Goal: Transaction & Acquisition: Purchase product/service

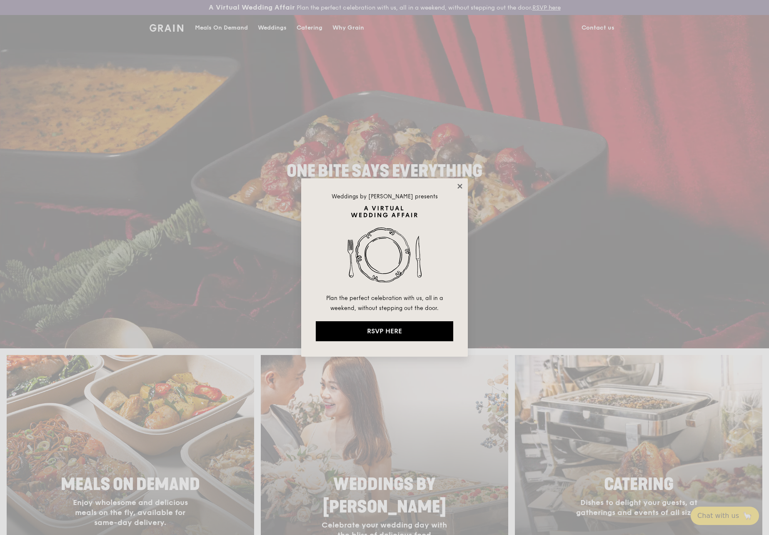
click at [459, 187] on icon at bounding box center [460, 186] width 5 height 5
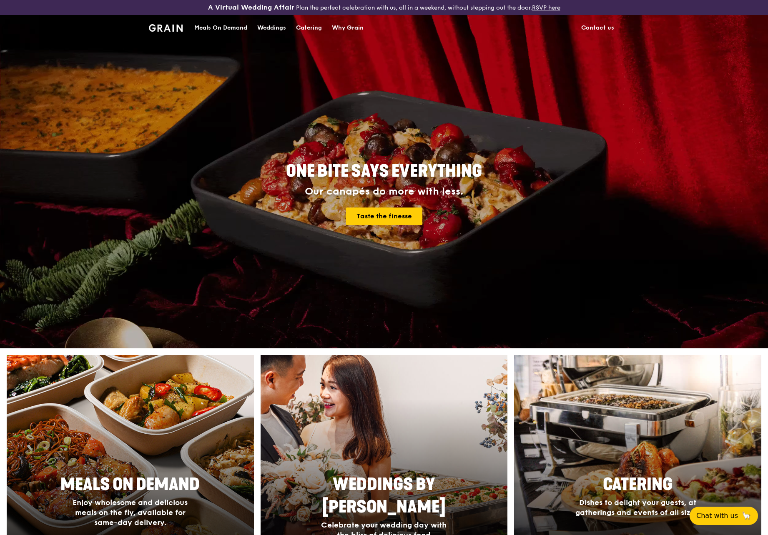
click at [214, 28] on div "Meals On Demand" at bounding box center [220, 27] width 53 height 25
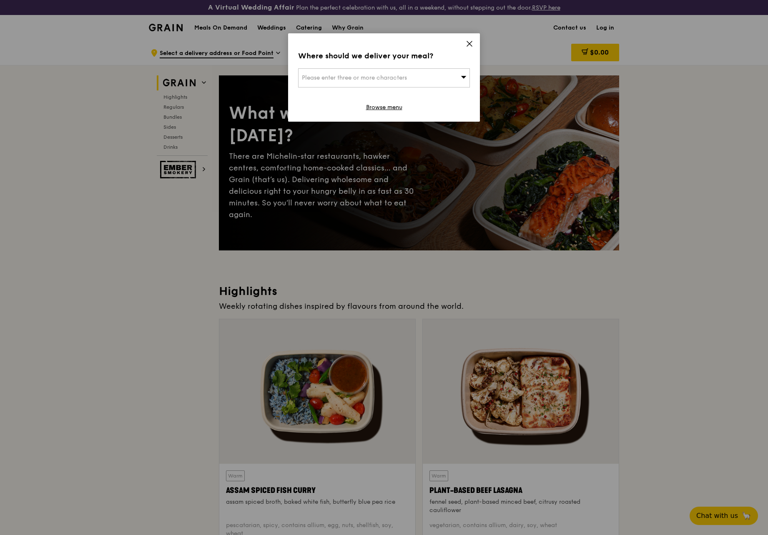
click at [413, 69] on div "Please enter three or more characters" at bounding box center [384, 77] width 172 height 19
click at [407, 75] on input "search" at bounding box center [383, 78] width 171 height 18
type input "401358"
click at [333, 91] on div "[STREET_ADDRESS]" at bounding box center [363, 94] width 123 height 8
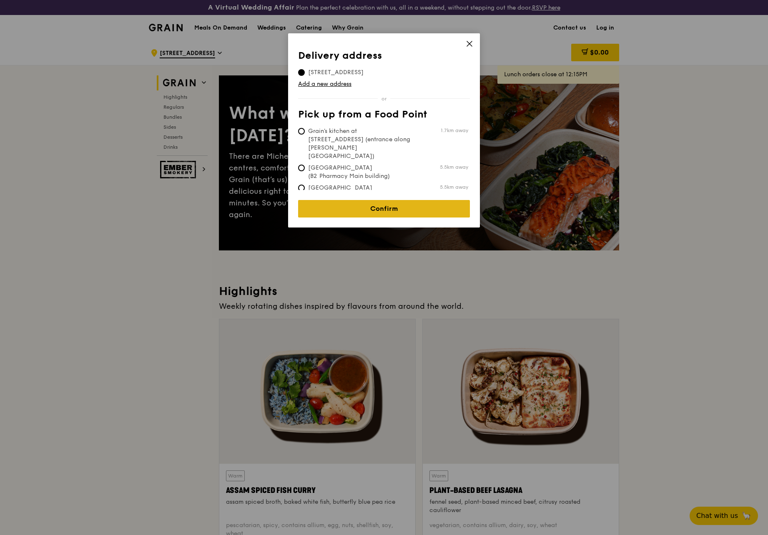
click at [314, 208] on link "Confirm" at bounding box center [384, 209] width 172 height 18
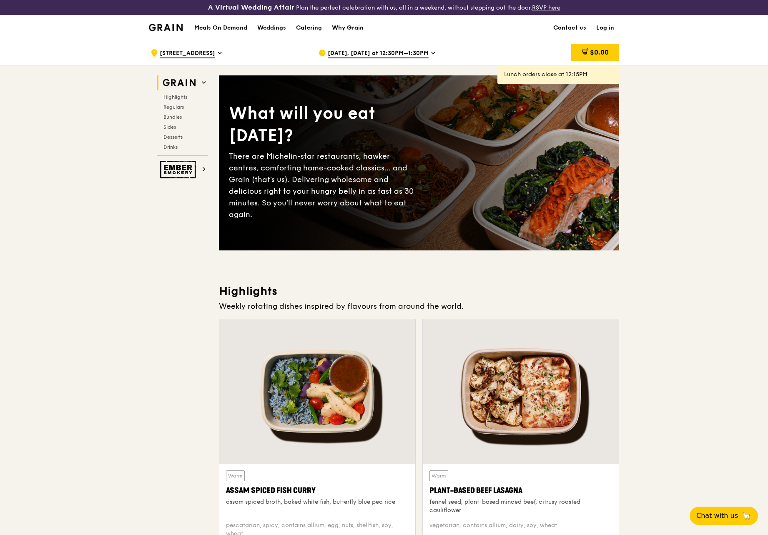
scroll to position [468, 0]
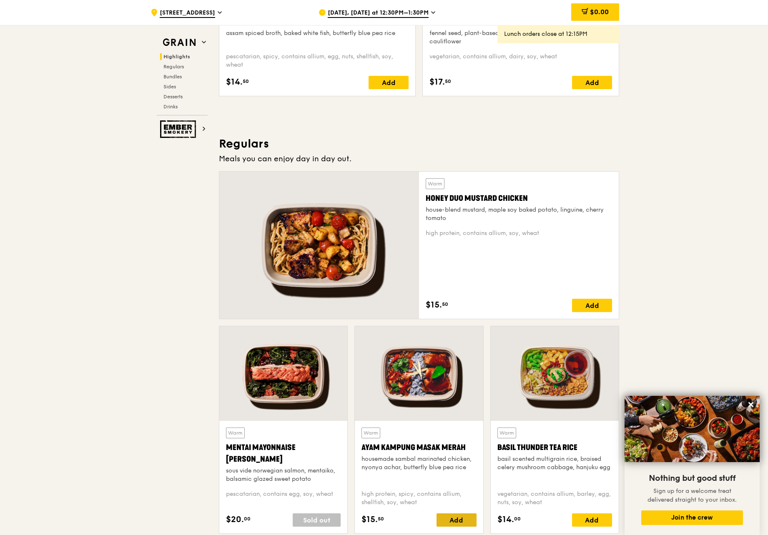
click at [462, 517] on div "Add" at bounding box center [456, 519] width 40 height 13
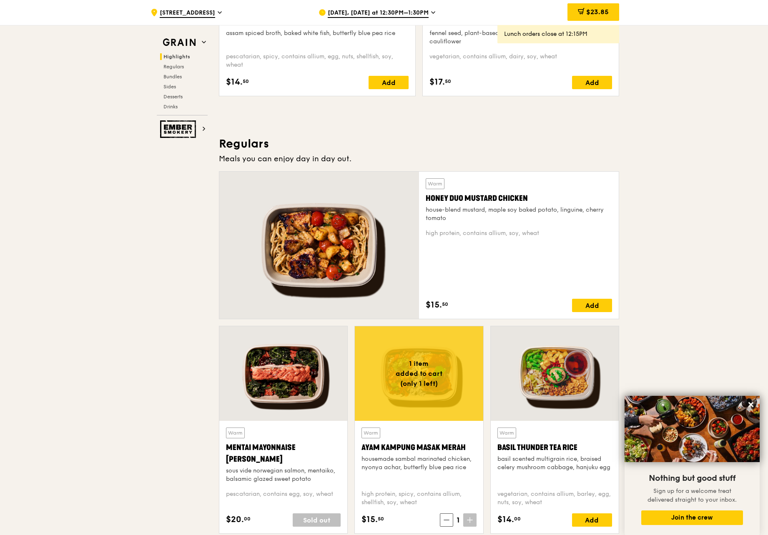
drag, startPoint x: 766, startPoint y: 88, endPoint x: 768, endPoint y: 103, distance: 15.2
click at [474, 521] on span at bounding box center [469, 519] width 13 height 13
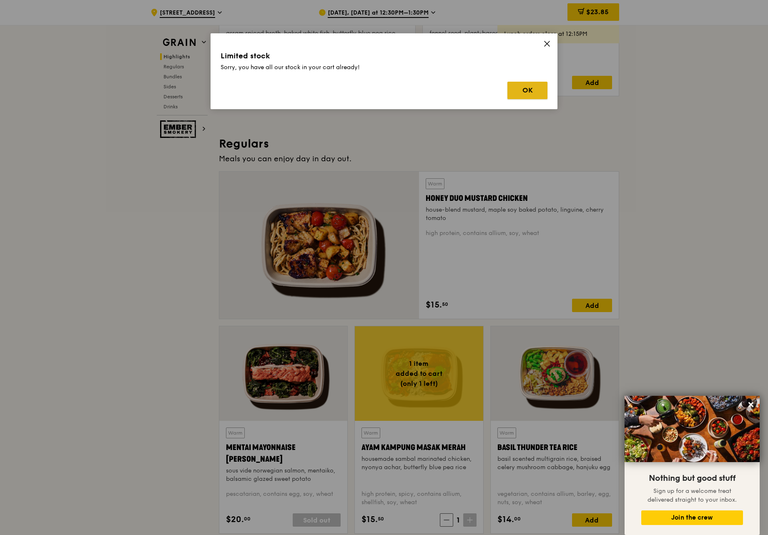
click at [537, 92] on button "OK" at bounding box center [527, 91] width 40 height 18
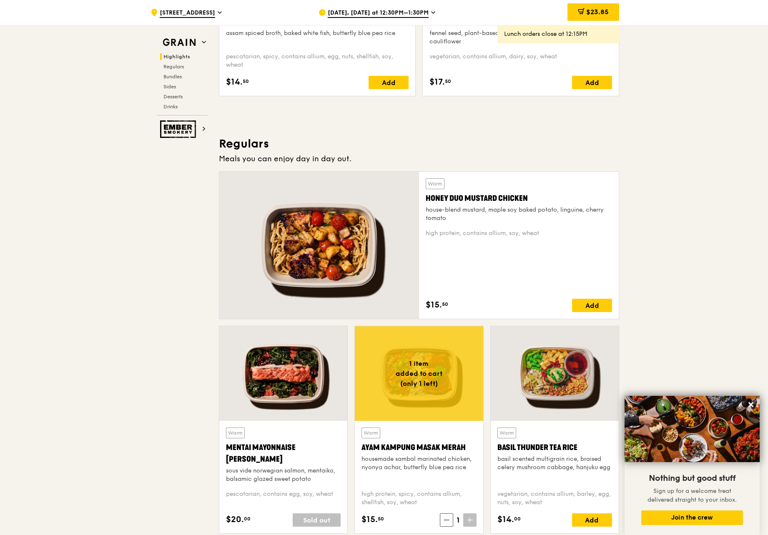
click at [420, 13] on span "[DATE], [DATE] at 12:30PM–1:30PM" at bounding box center [378, 13] width 101 height 9
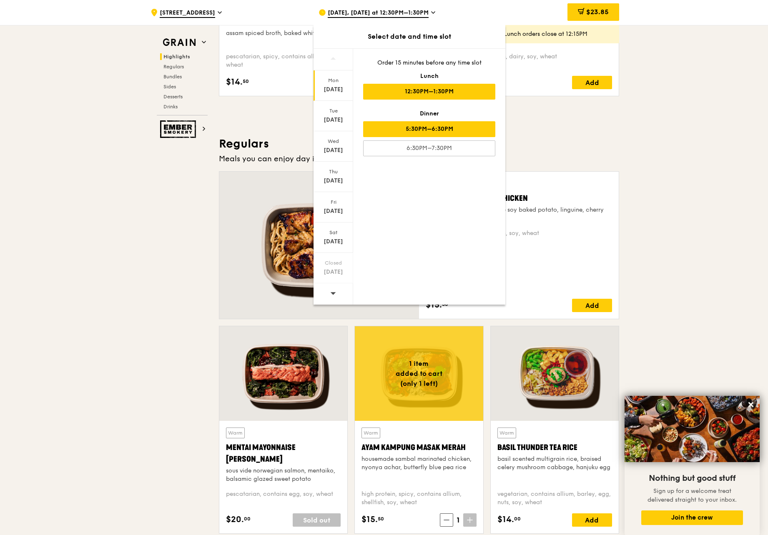
click at [427, 123] on div "5:30PM–6:30PM" at bounding box center [429, 129] width 132 height 16
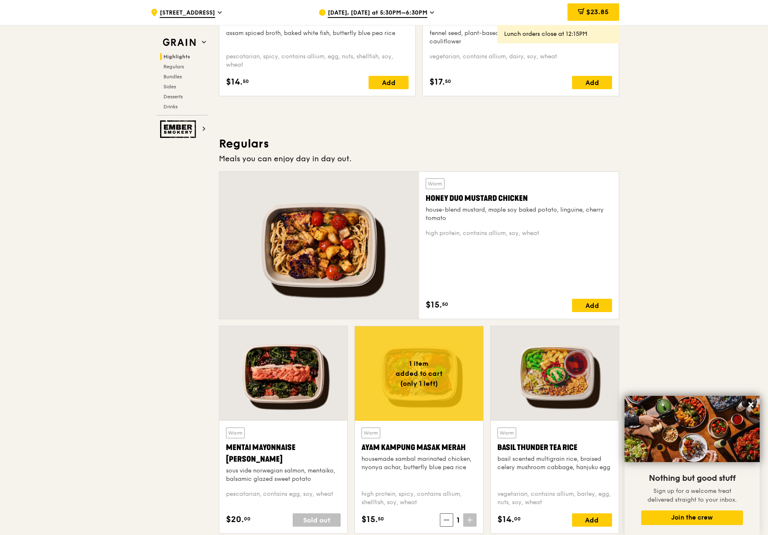
click at [468, 521] on icon at bounding box center [470, 520] width 6 height 6
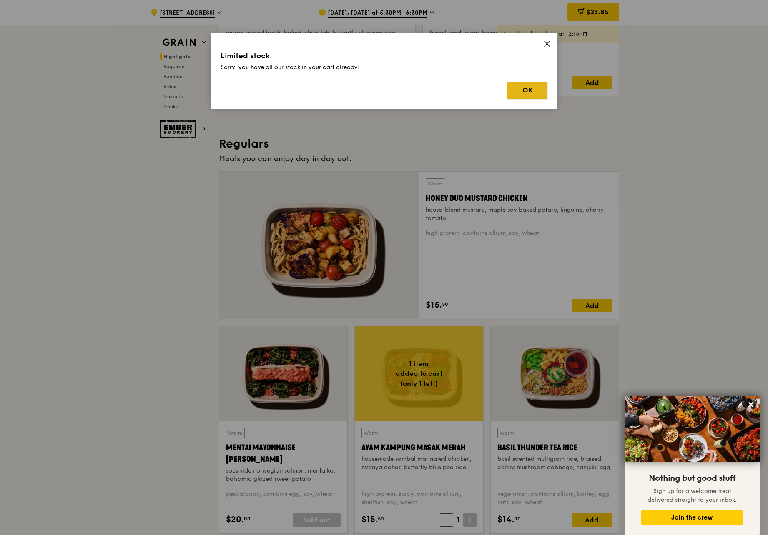
click at [510, 90] on button "OK" at bounding box center [527, 91] width 40 height 18
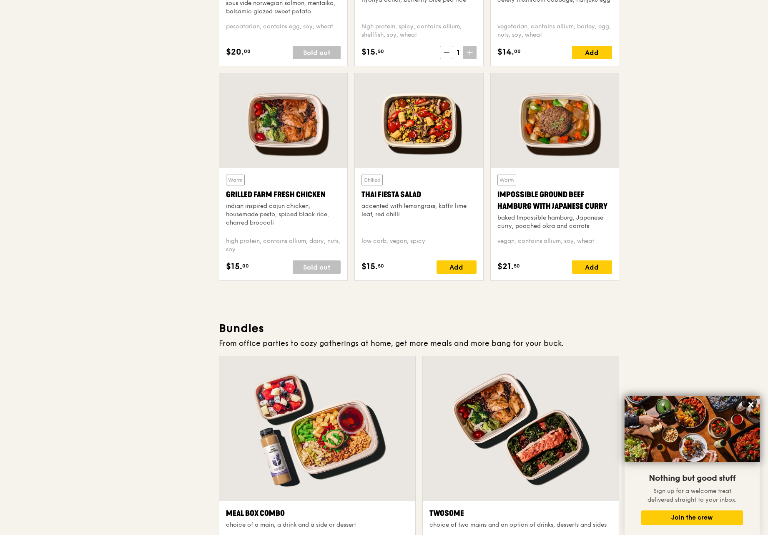
scroll to position [0, 0]
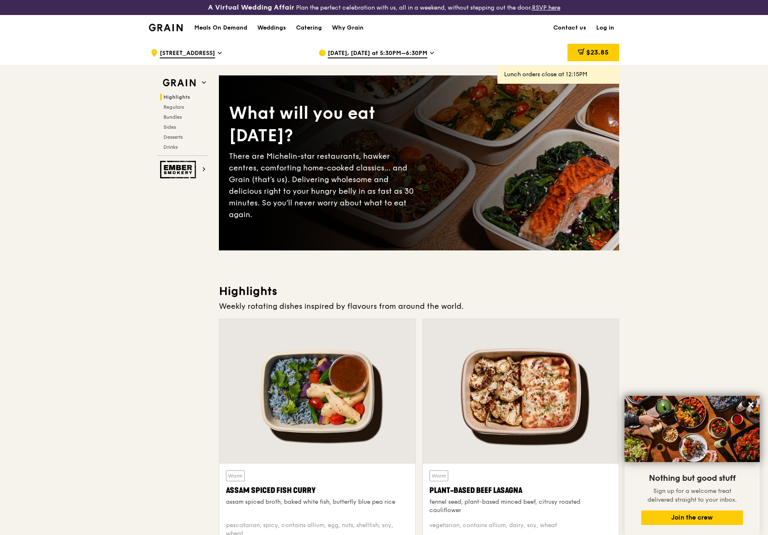
click at [348, 54] on span "[DATE], [DATE] at 5:30PM–6:30PM" at bounding box center [378, 53] width 100 height 9
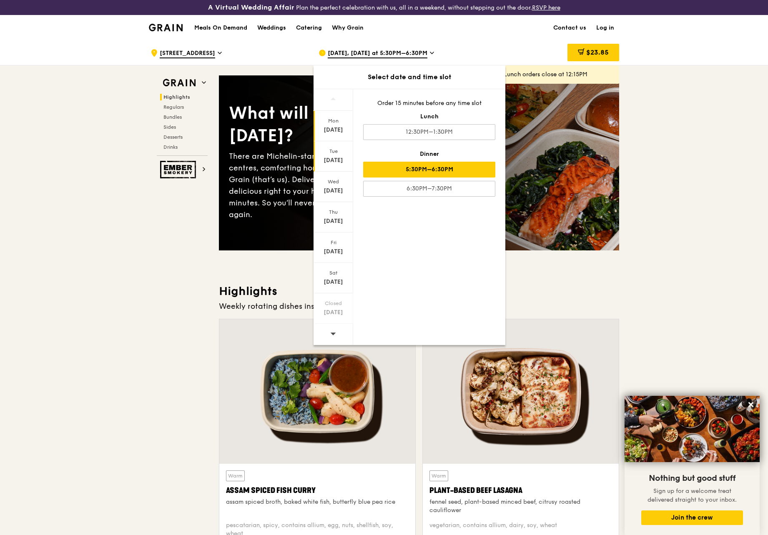
click at [326, 155] on div "[DATE]" at bounding box center [333, 156] width 40 height 30
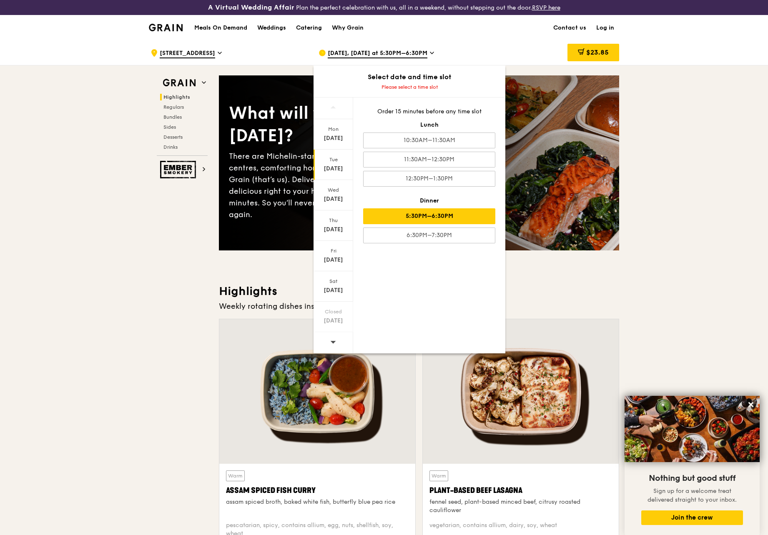
click at [450, 215] on div "5:30PM–6:30PM" at bounding box center [429, 216] width 132 height 16
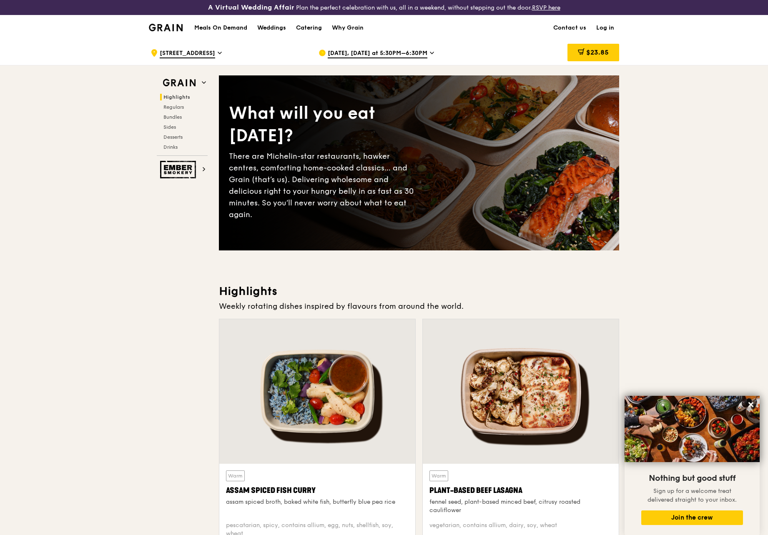
scroll to position [468, 0]
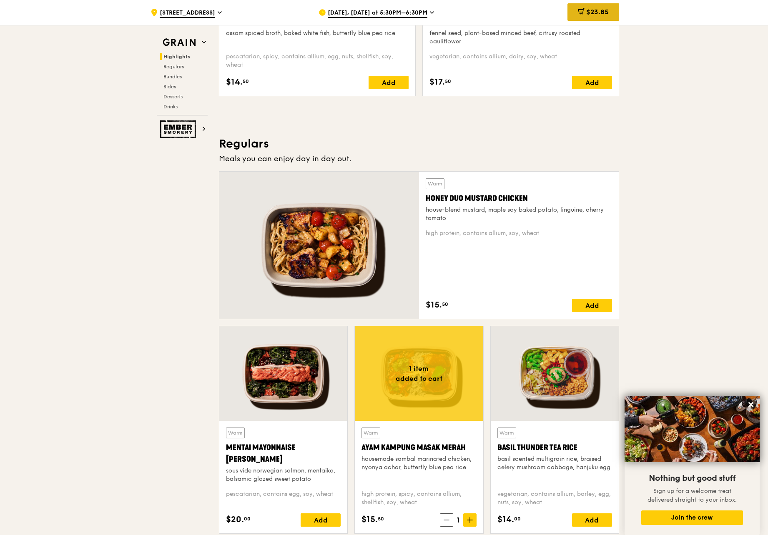
click at [604, 17] on div "$23.85" at bounding box center [593, 12] width 52 height 18
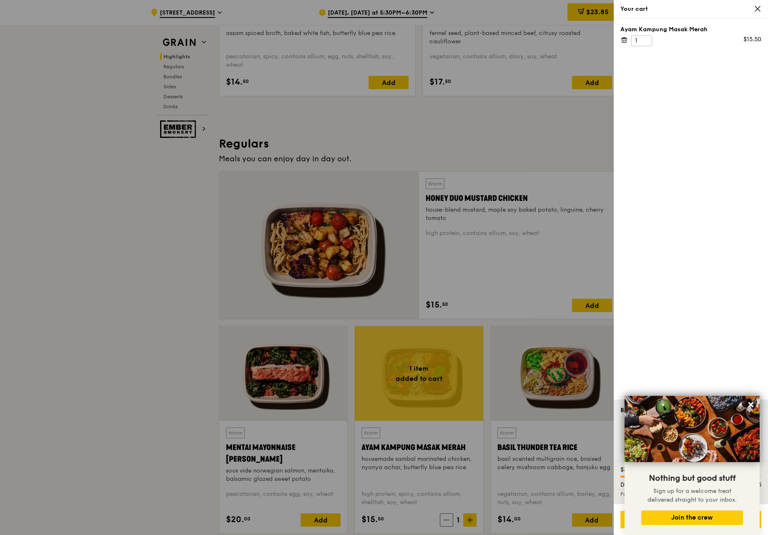
click at [547, 148] on div at bounding box center [384, 267] width 768 height 535
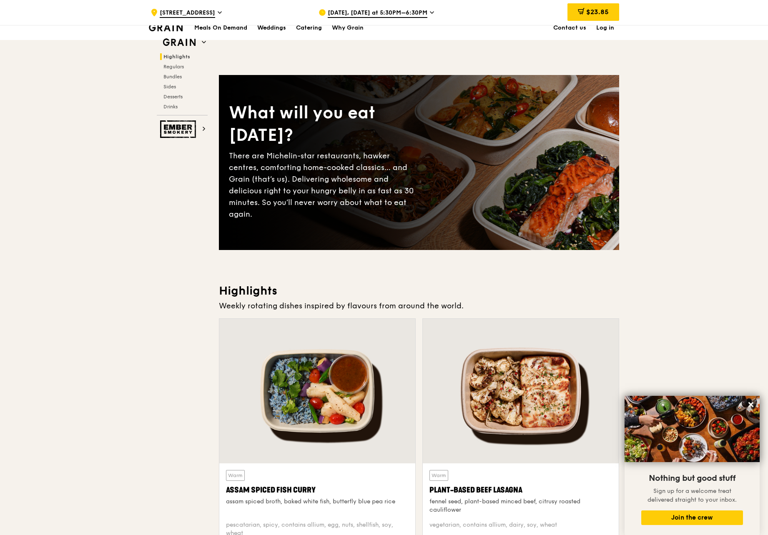
scroll to position [180, 0]
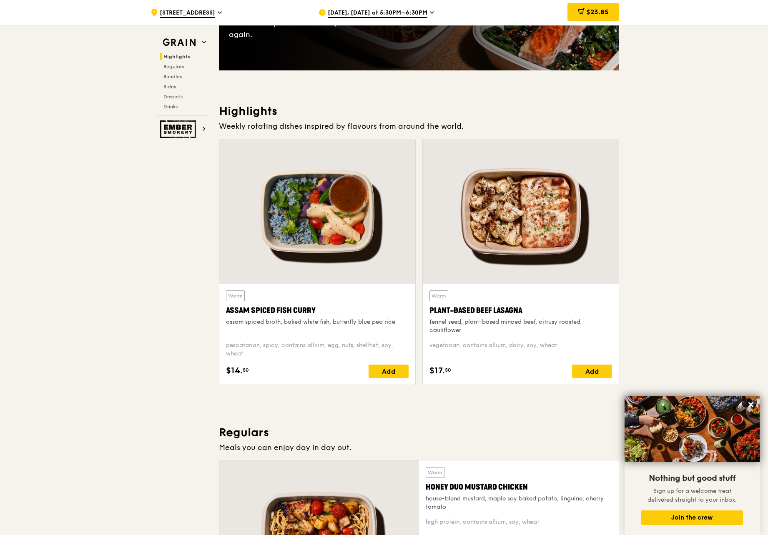
click at [389, 373] on div "Add" at bounding box center [388, 371] width 40 height 13
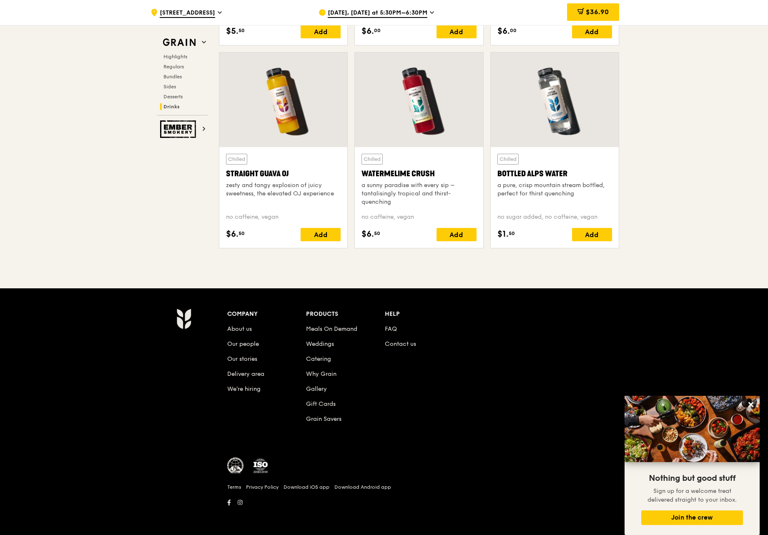
scroll to position [0, 0]
